Goal: Task Accomplishment & Management: Manage account settings

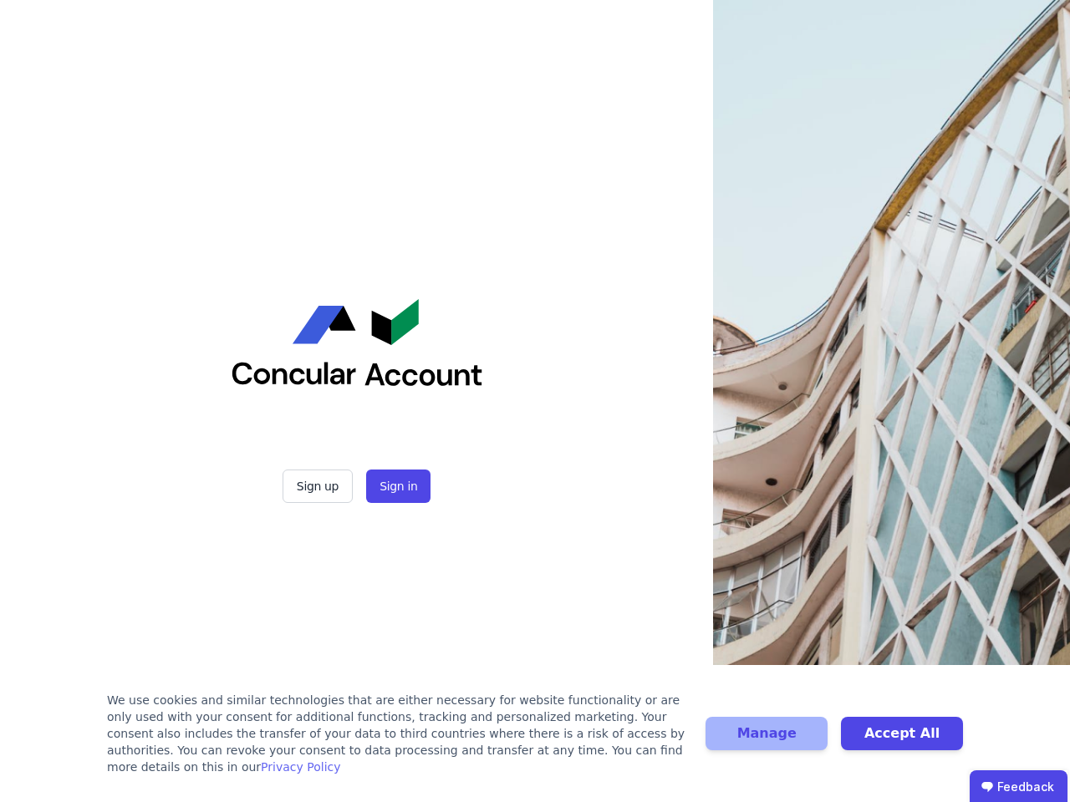
click at [535, 401] on div "Sign up Sign in" at bounding box center [357, 401] width 418 height 802
click at [319, 486] on button "Sign up" at bounding box center [317, 486] width 70 height 33
click at [396, 486] on button "Sign in" at bounding box center [398, 486] width 64 height 33
click at [535, 742] on div "We use cookies and similar technologies that are either necessary for website f…" at bounding box center [396, 734] width 578 height 84
click at [766, 742] on button "Manage" at bounding box center [766, 733] width 122 height 33
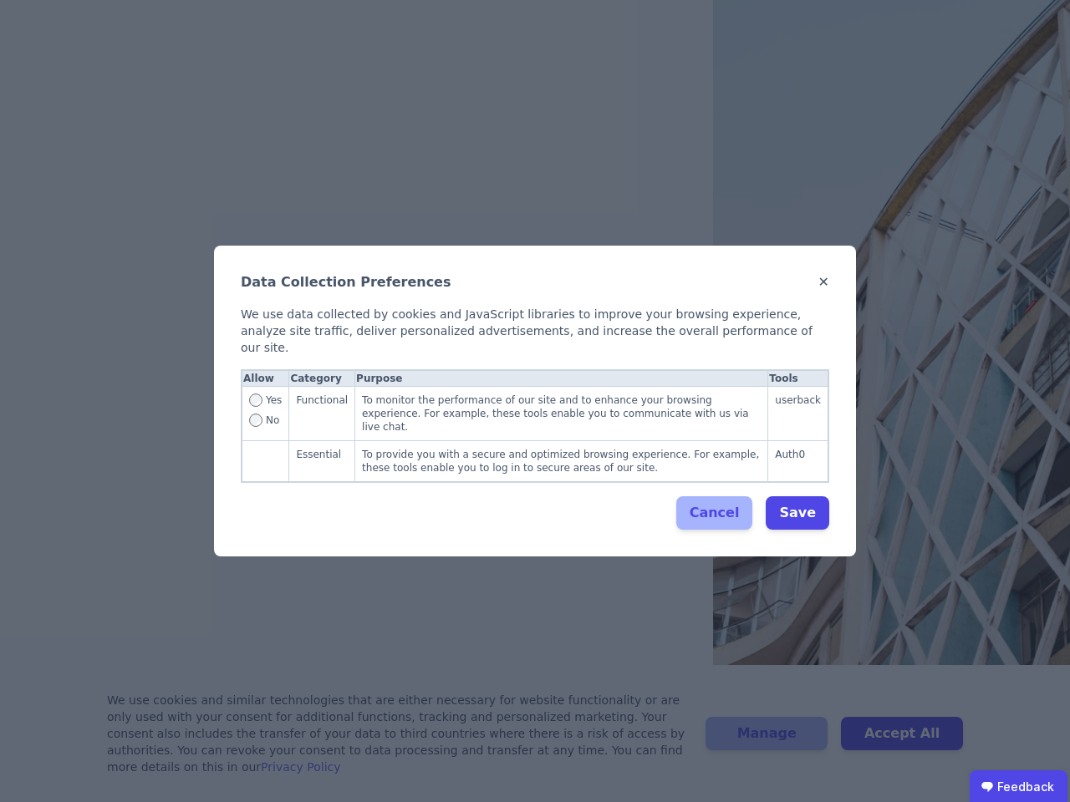
click at [902, 742] on div "Data Collection Preferences ✕ We use data collected by cookies and JavaScript l…" at bounding box center [535, 401] width 1070 height 802
click at [1018, 786] on ubdiv "Feedback" at bounding box center [1018, 786] width 98 height 33
